Goal: Task Accomplishment & Management: Manage account settings

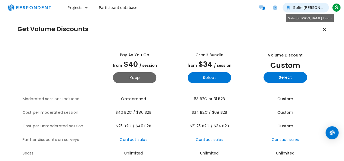
click at [317, 10] on span "Sofie [PERSON_NAME] Team" at bounding box center [319, 7] width 53 height 5
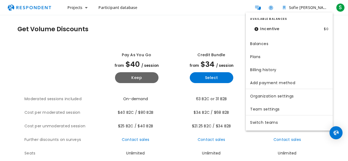
click at [211, 20] on md-backdrop at bounding box center [174, 80] width 348 height 161
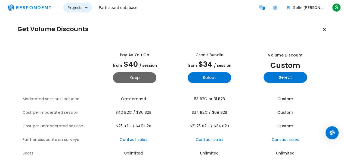
click at [84, 8] on button "Projects" at bounding box center [77, 8] width 29 height 10
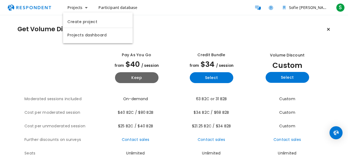
click at [50, 63] on md-backdrop at bounding box center [174, 80] width 348 height 161
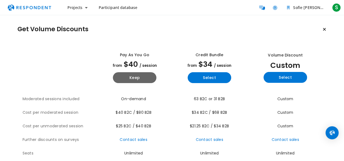
click at [331, 11] on li "S S Sofie teWitt [EMAIL_ADDRESS][DOMAIN_NAME] Account settings Logout" at bounding box center [336, 8] width 11 height 10
click at [335, 9] on span "S" at bounding box center [336, 7] width 9 height 9
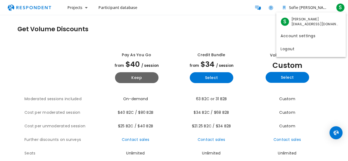
click at [260, 43] on md-backdrop at bounding box center [174, 80] width 348 height 161
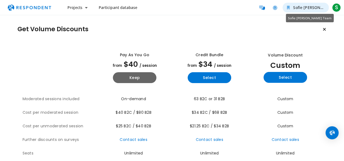
click at [301, 8] on span "Sofie [PERSON_NAME] Team" at bounding box center [319, 7] width 53 height 5
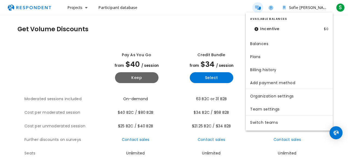
drag, startPoint x: 246, startPoint y: 22, endPoint x: 255, endPoint y: 10, distance: 15.6
click at [245, 22] on md-backdrop at bounding box center [174, 80] width 348 height 161
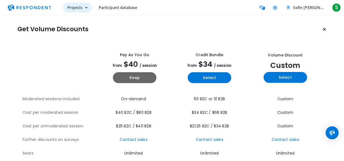
click at [89, 9] on button "Projects" at bounding box center [77, 8] width 29 height 10
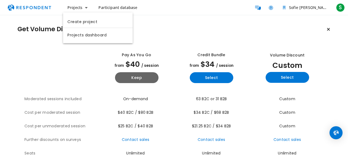
click at [215, 27] on md-backdrop at bounding box center [174, 80] width 348 height 161
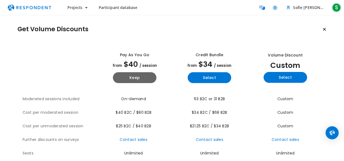
click at [334, 7] on span "S" at bounding box center [336, 7] width 9 height 9
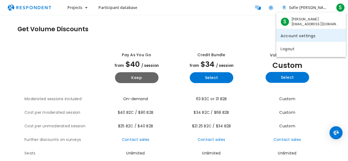
click at [304, 38] on link "Account settings" at bounding box center [312, 35] width 70 height 13
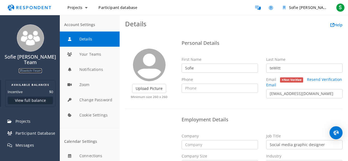
click at [31, 69] on link "Switch Team" at bounding box center [30, 71] width 23 height 5
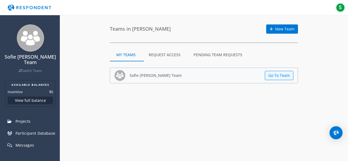
click at [338, 9] on span "S" at bounding box center [340, 7] width 9 height 9
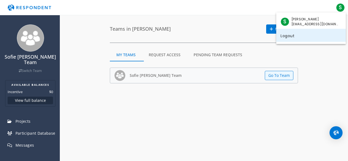
click at [304, 33] on link "Logout" at bounding box center [312, 35] width 70 height 13
